Goal: Connect with others: Connect with others

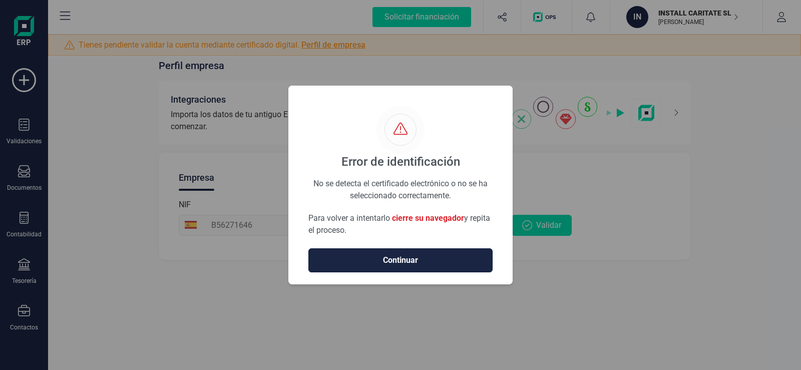
click at [425, 260] on span "Continuar" at bounding box center [400, 260] width 163 height 12
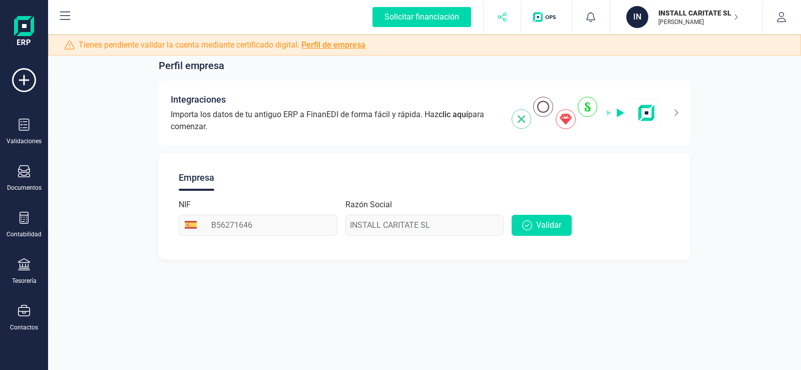
click at [501, 19] on icon "button" at bounding box center [502, 17] width 10 height 10
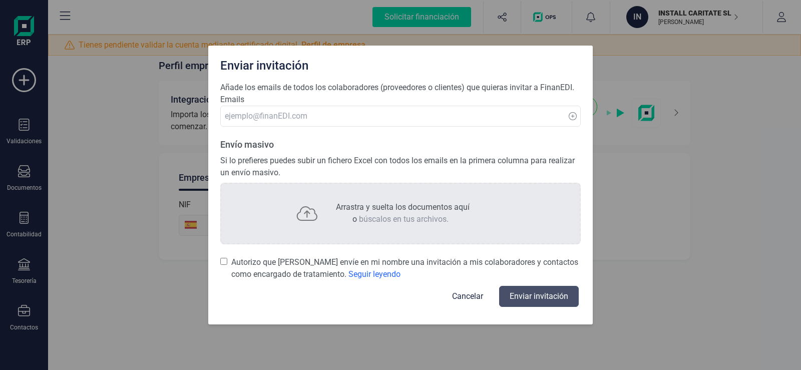
drag, startPoint x: 699, startPoint y: 276, endPoint x: 691, endPoint y: 256, distance: 21.6
click at [697, 271] on div "Enviar invitación Añade los emails de todos los colaboradores (proveedores o cl…" at bounding box center [400, 185] width 801 height 370
click at [476, 297] on button "Cancelar" at bounding box center [467, 296] width 55 height 24
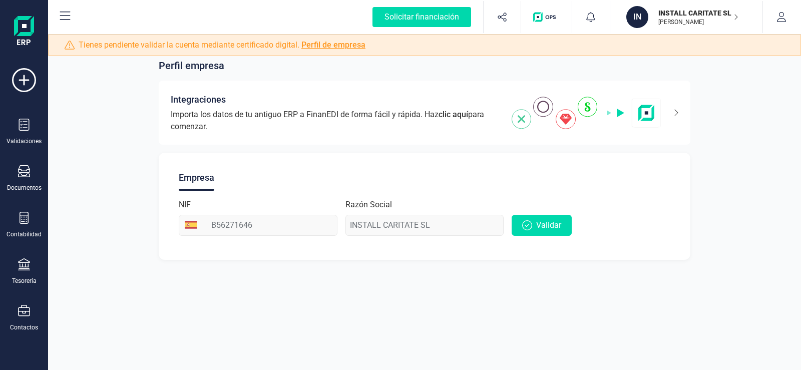
click at [643, 15] on div "IN" at bounding box center [637, 17] width 22 height 22
click at [543, 15] on img "button" at bounding box center [546, 17] width 27 height 10
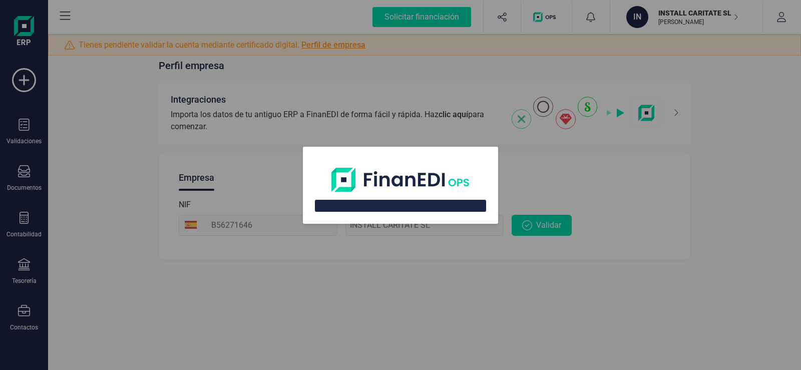
drag, startPoint x: 527, startPoint y: 176, endPoint x: 531, endPoint y: 164, distance: 13.0
click at [529, 167] on div at bounding box center [400, 185] width 801 height 370
